Goal: Transaction & Acquisition: Book appointment/travel/reservation

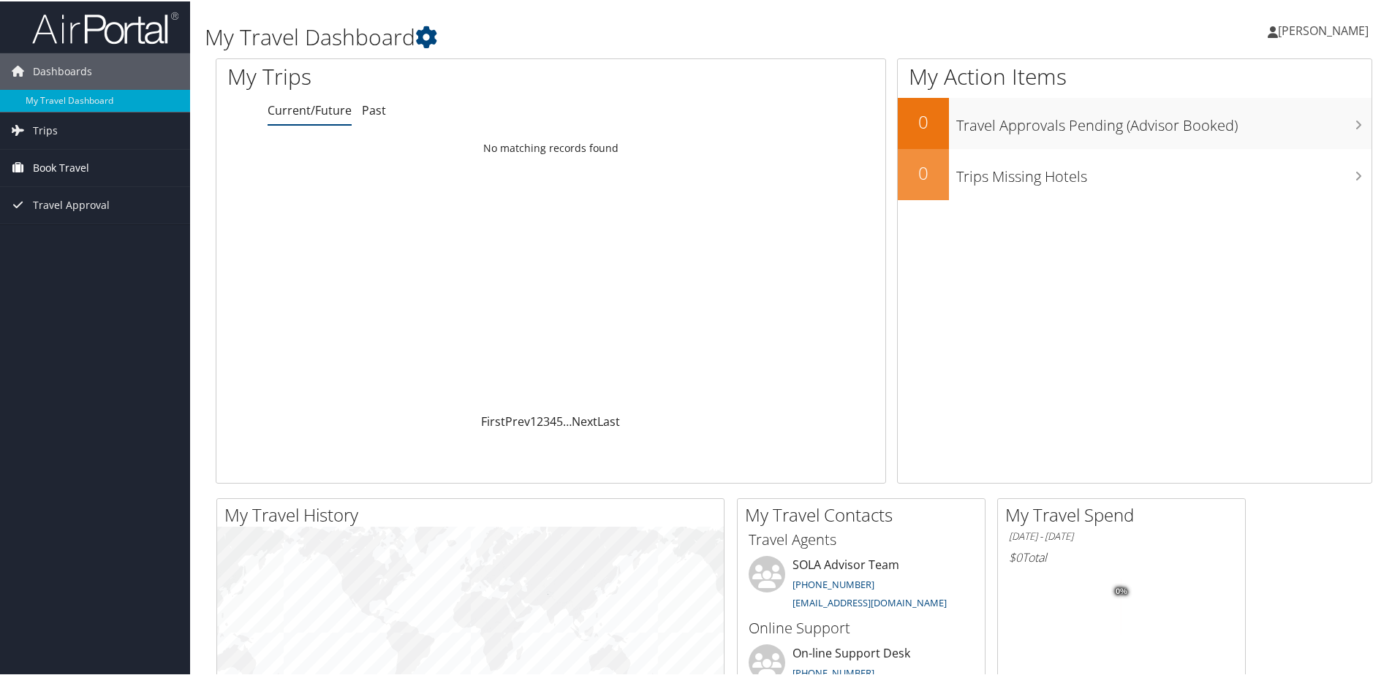
click at [51, 163] on span "Book Travel" at bounding box center [61, 166] width 56 height 37
click at [65, 194] on link "Approval Request (Beta)" at bounding box center [95, 196] width 190 height 22
click at [53, 165] on span "Book Travel" at bounding box center [61, 166] width 56 height 37
click at [50, 220] on link "Book/Manage Online Trips" at bounding box center [95, 218] width 190 height 22
